Goal: Task Accomplishment & Management: Manage account settings

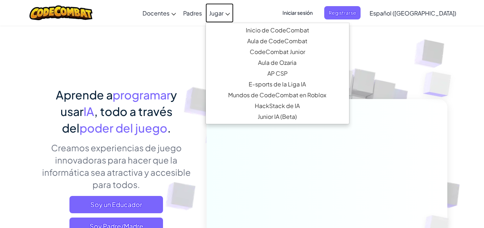
click at [224, 11] on span "Jugar" at bounding box center [216, 13] width 14 height 8
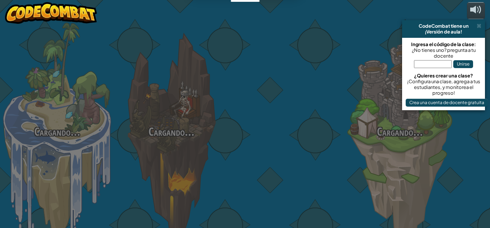
select select "es-419"
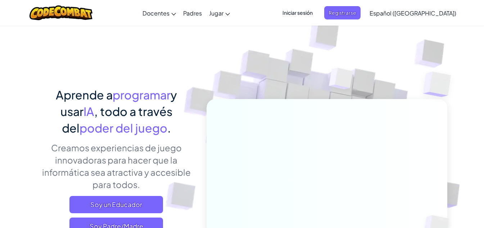
click at [315, 12] on span "Iniciar sesión" at bounding box center [297, 12] width 39 height 13
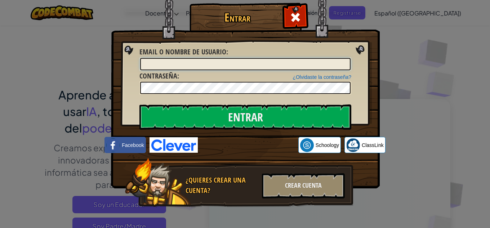
click at [182, 61] on input "Email o Nombre de usuario :" at bounding box center [245, 64] width 210 height 12
